Goal: Task Accomplishment & Management: Use online tool/utility

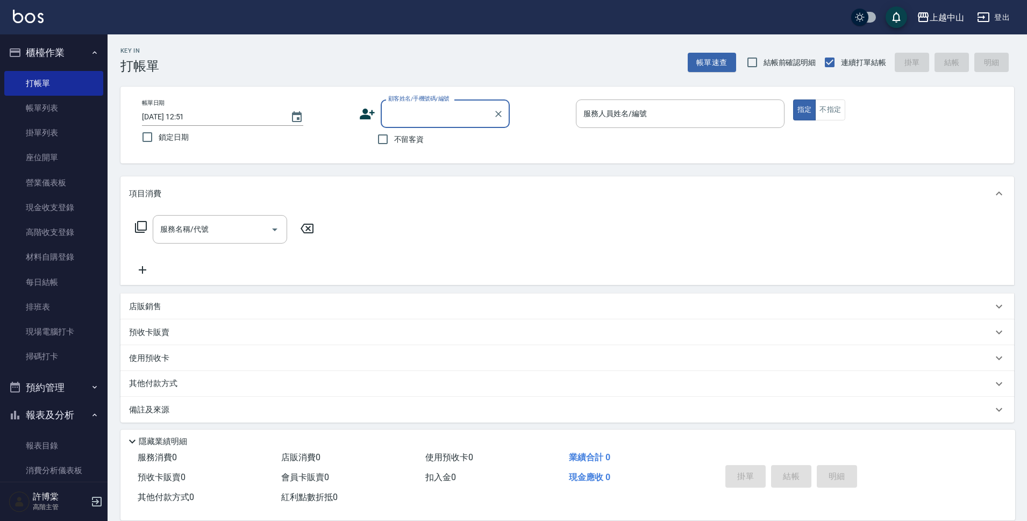
drag, startPoint x: 147, startPoint y: 299, endPoint x: 147, endPoint y: 310, distance: 10.8
click at [148, 302] on div "店販銷售" at bounding box center [567, 307] width 894 height 26
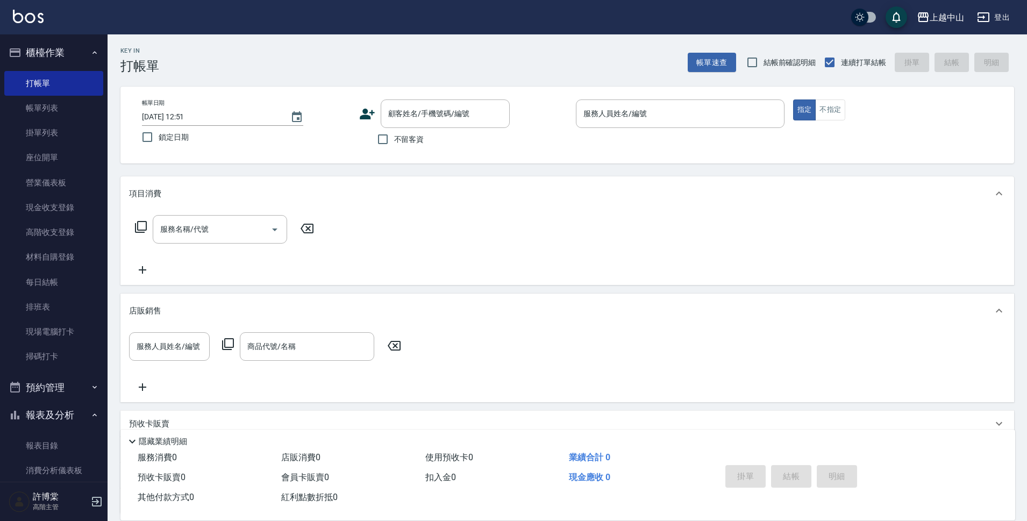
click at [147, 310] on p "店販銷售" at bounding box center [145, 310] width 32 height 11
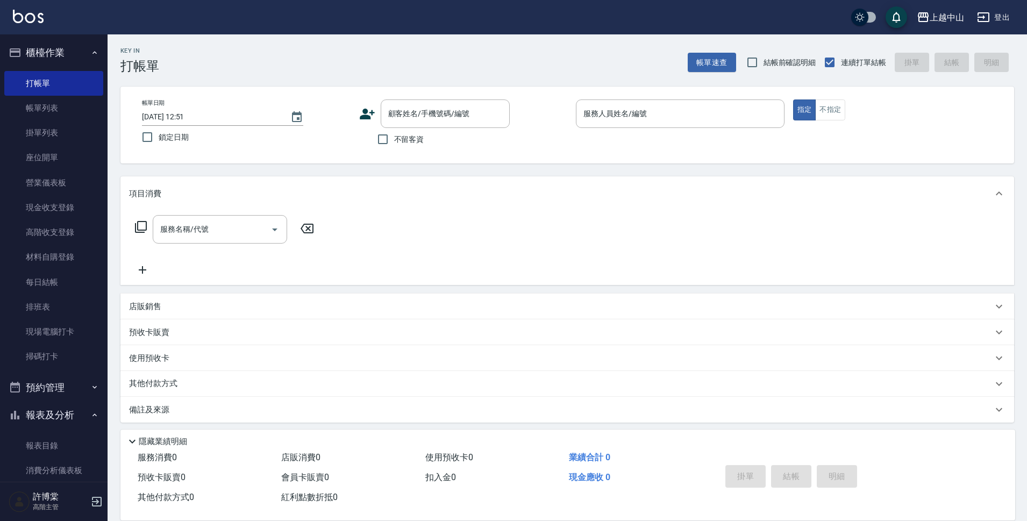
click at [147, 310] on p "店販銷售" at bounding box center [145, 306] width 32 height 11
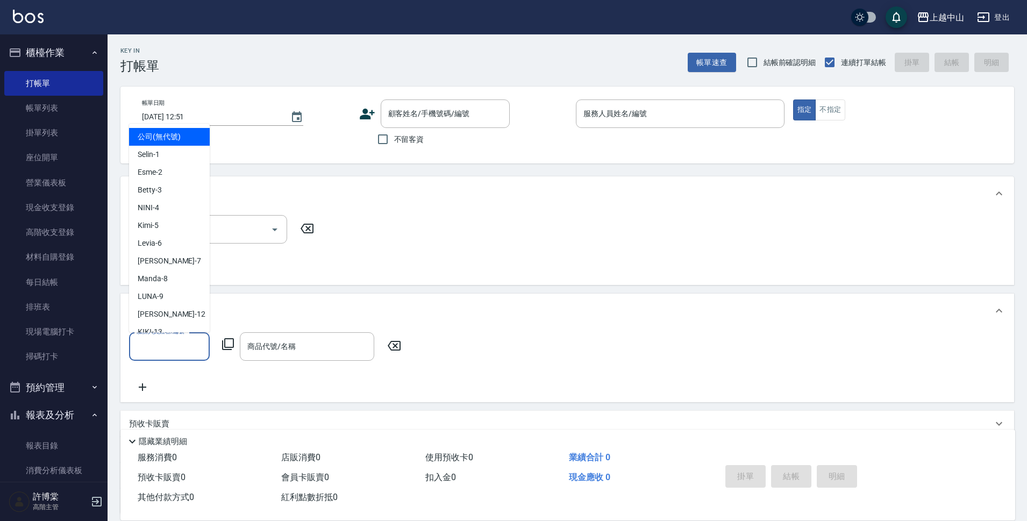
click at [169, 349] on input "服務人員姓名/編號" at bounding box center [169, 346] width 71 height 19
click at [300, 348] on input "商品代號/名稱" at bounding box center [307, 346] width 125 height 19
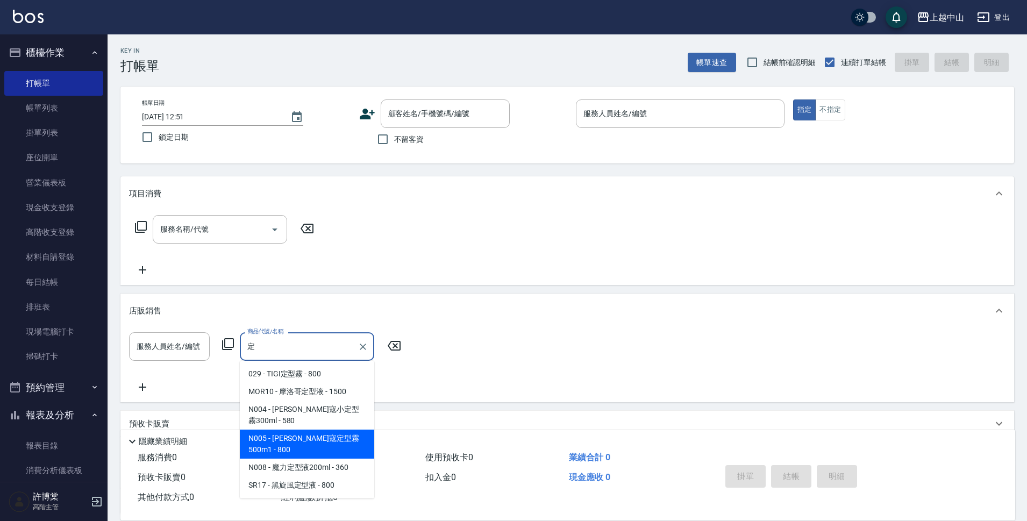
drag, startPoint x: 345, startPoint y: 431, endPoint x: 354, endPoint y: 453, distance: 24.1
click at [354, 453] on ul "029 - TIGI定型霧 - 800 MOR10 - 摩洛哥定型液 - 1500 N004 - [PERSON_NAME]寇小定型霧300ml - 580 …" at bounding box center [307, 430] width 134 height 138
click at [355, 432] on span "N005 - [PERSON_NAME]寇定型霧500m1 - 800" at bounding box center [307, 444] width 134 height 29
type input "[PERSON_NAME]寇定型霧500m1"
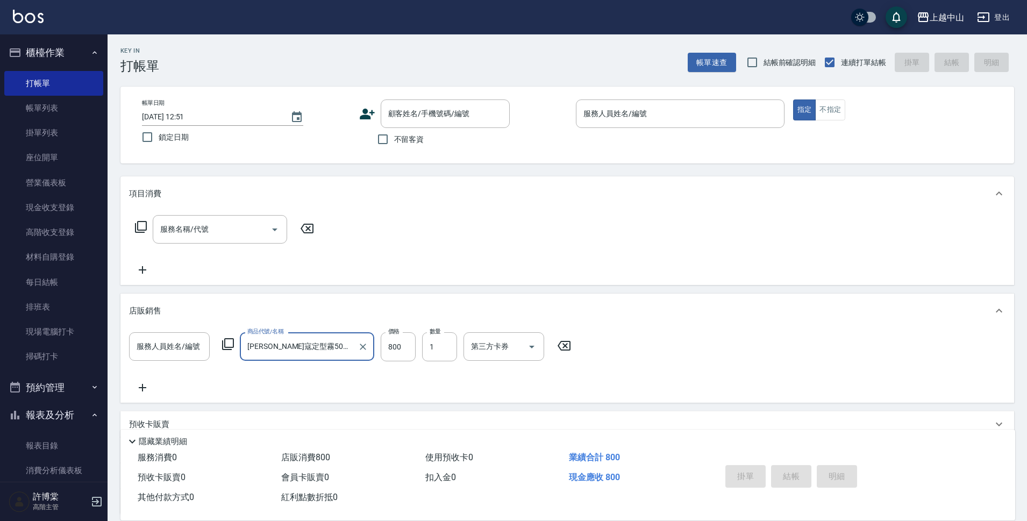
click at [331, 345] on input "[PERSON_NAME]寇定型霧500m1" at bounding box center [299, 346] width 109 height 19
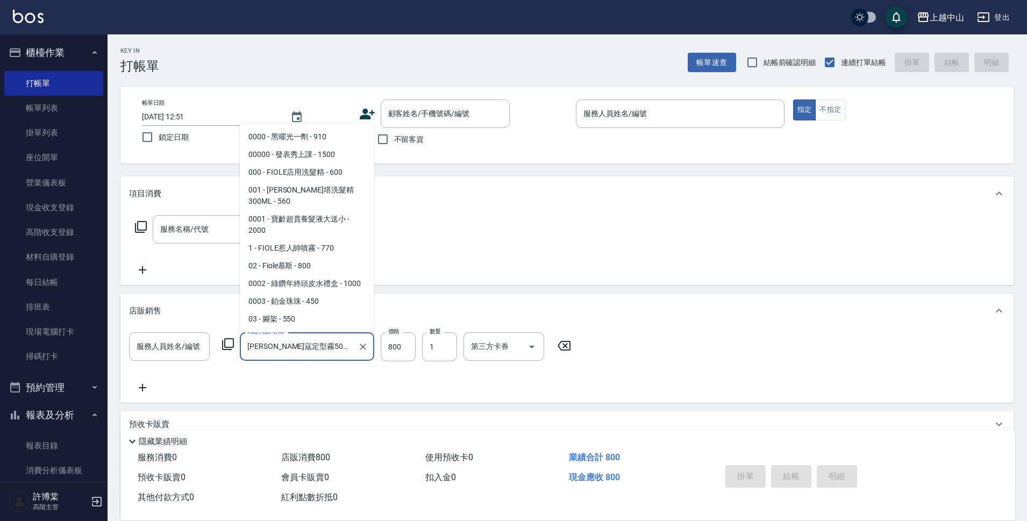
scroll to position [8551, 0]
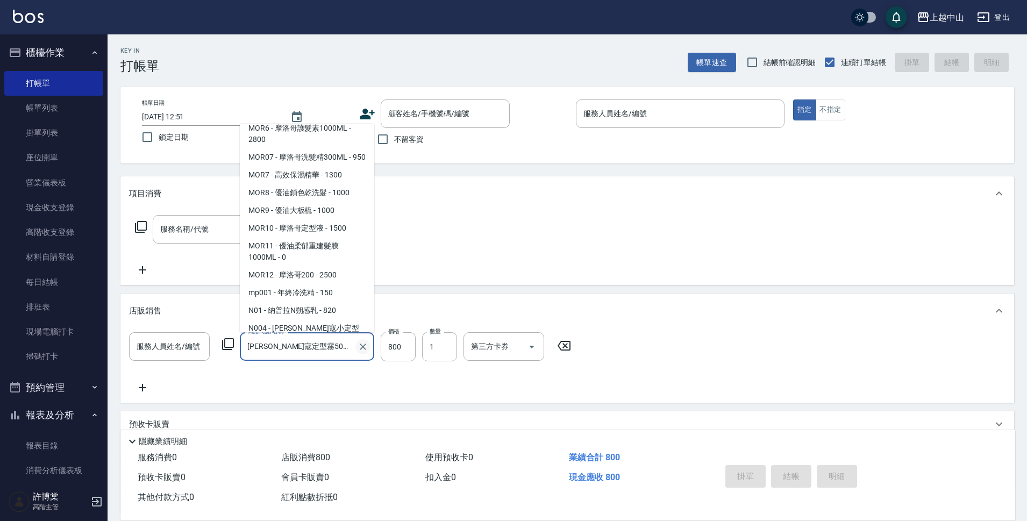
click at [368, 347] on icon "Clear" at bounding box center [363, 346] width 11 height 11
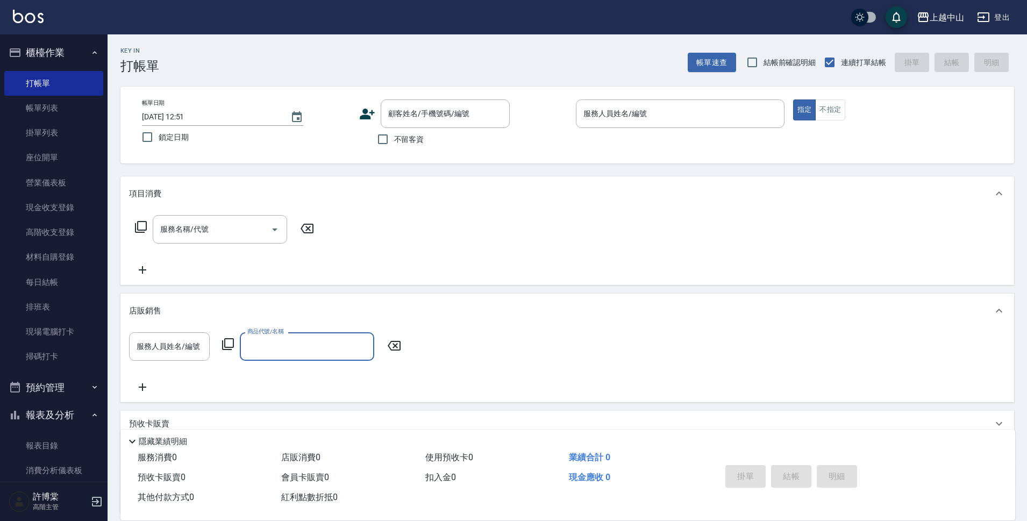
click at [349, 348] on input "商品代號/名稱" at bounding box center [307, 346] width 125 height 19
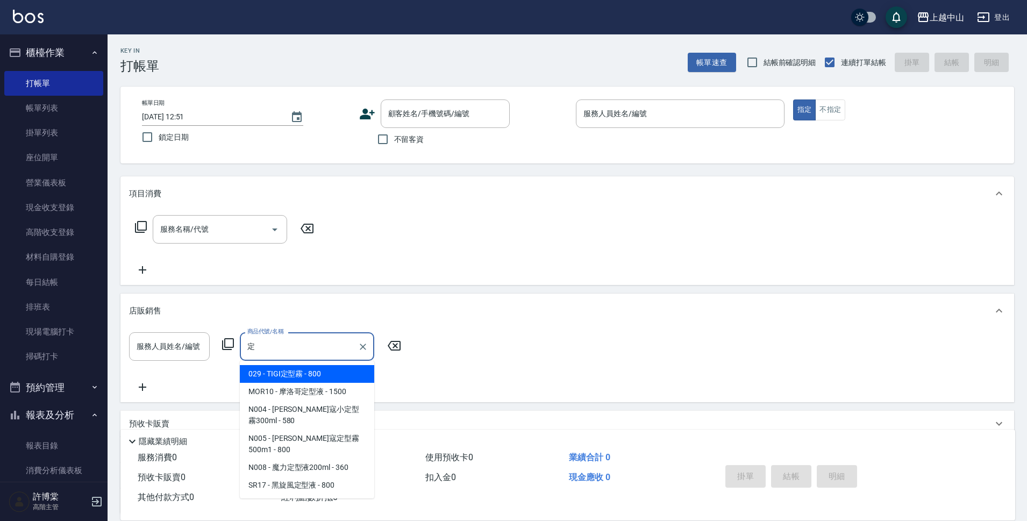
type input "定"
